Goal: Task Accomplishment & Management: Use online tool/utility

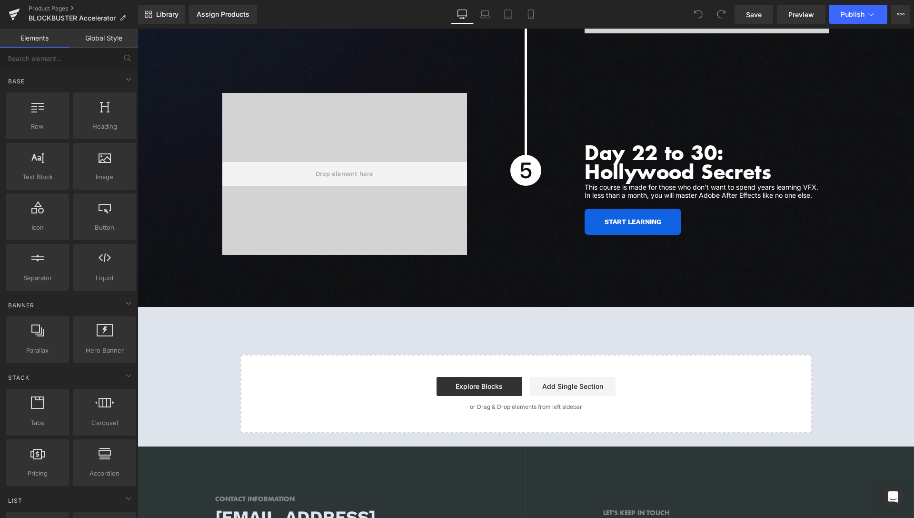
scroll to position [3311, 0]
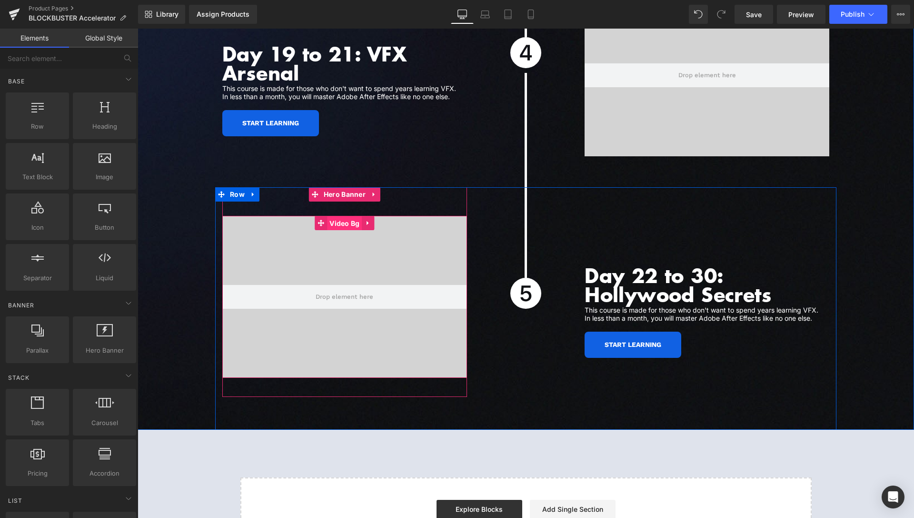
click at [347, 216] on span "Video Bg" at bounding box center [344, 223] width 35 height 14
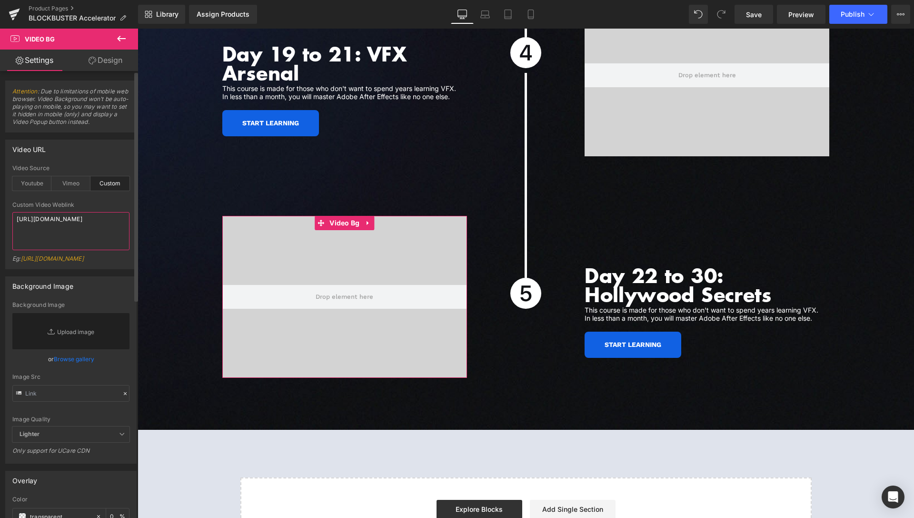
drag, startPoint x: 62, startPoint y: 251, endPoint x: 0, endPoint y: 211, distance: 74.4
click at [12, 212] on textarea "[URL][DOMAIN_NAME]" at bounding box center [70, 231] width 117 height 38
paste textarea "8948829c0c844be8b17b7dd259657a6"
type textarea "[URL][DOMAIN_NAME]"
drag, startPoint x: 762, startPoint y: 19, endPoint x: 655, endPoint y: 5, distance: 107.2
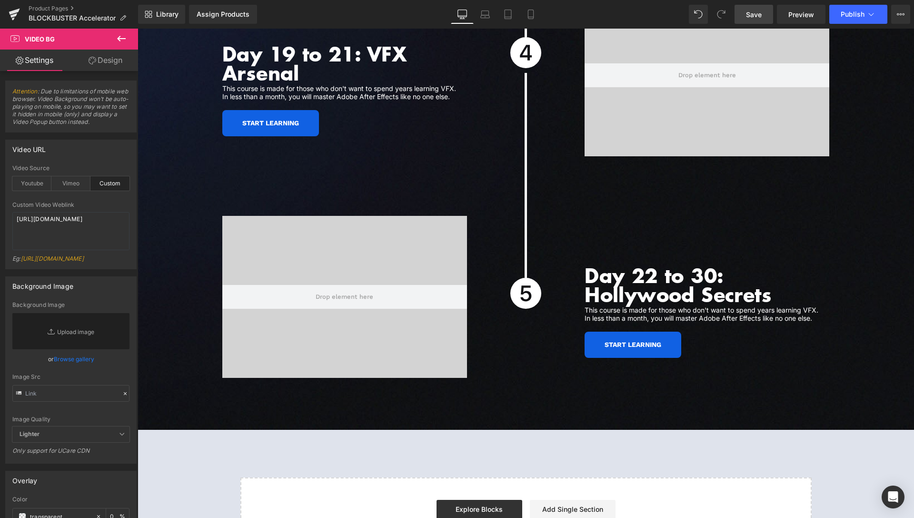
click at [762, 19] on span "Save" at bounding box center [754, 15] width 16 height 10
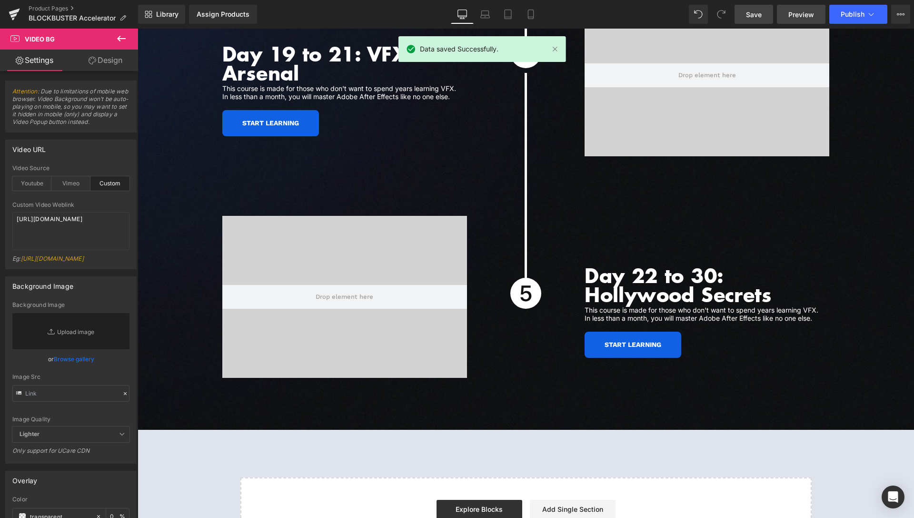
click at [803, 13] on span "Preview" at bounding box center [802, 15] width 26 height 10
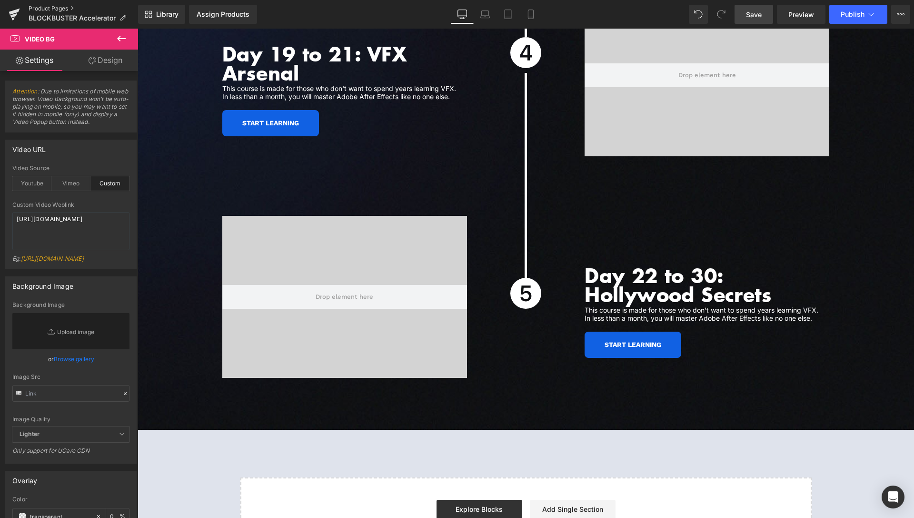
click at [57, 8] on link "Product Pages" at bounding box center [84, 9] width 110 height 8
